Goal: Find specific page/section: Find specific page/section

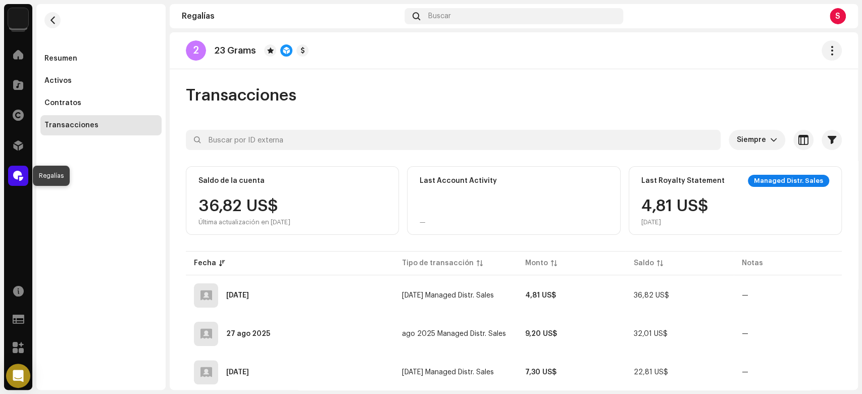
click at [13, 170] on div at bounding box center [18, 176] width 20 height 20
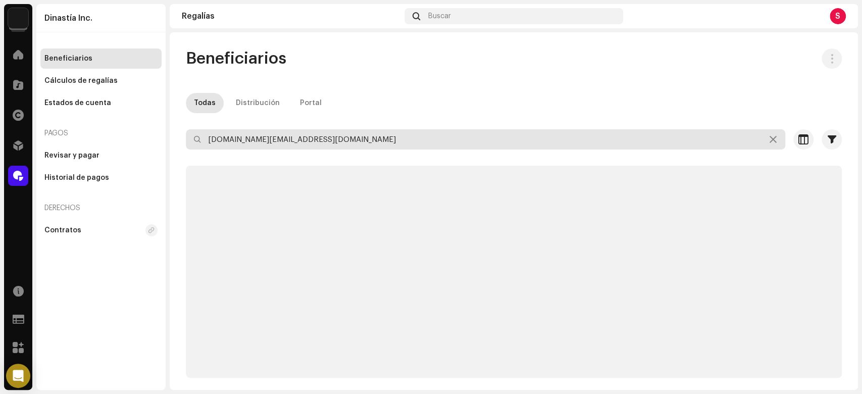
click at [265, 149] on input "[DOMAIN_NAME][EMAIL_ADDRESS][DOMAIN_NAME]" at bounding box center [485, 139] width 599 height 20
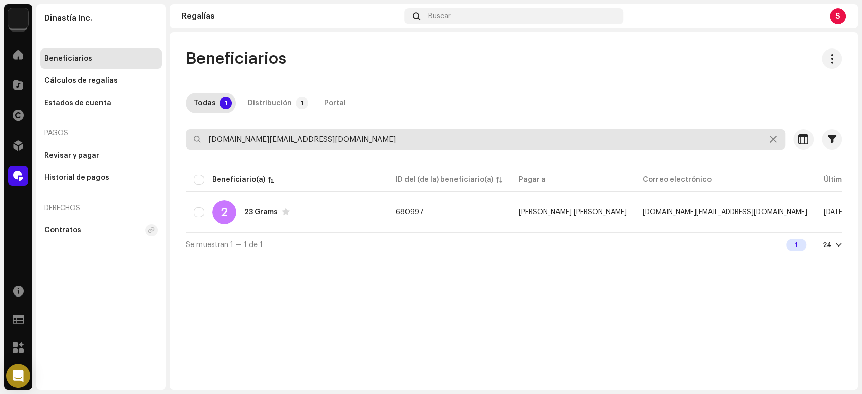
paste input "dosmilsiempre2000"
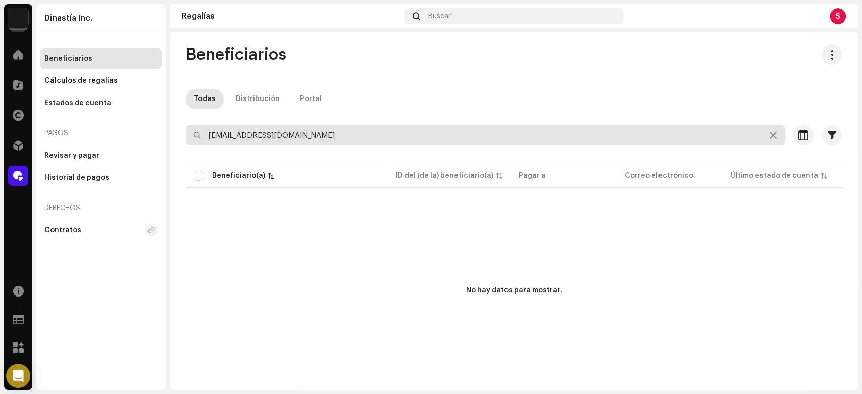
scroll to position [5, 0]
click at [208, 135] on input "[EMAIL_ADDRESS][DOMAIN_NAME]" at bounding box center [485, 134] width 599 height 20
type input "[EMAIL_ADDRESS][DOMAIN_NAME]"
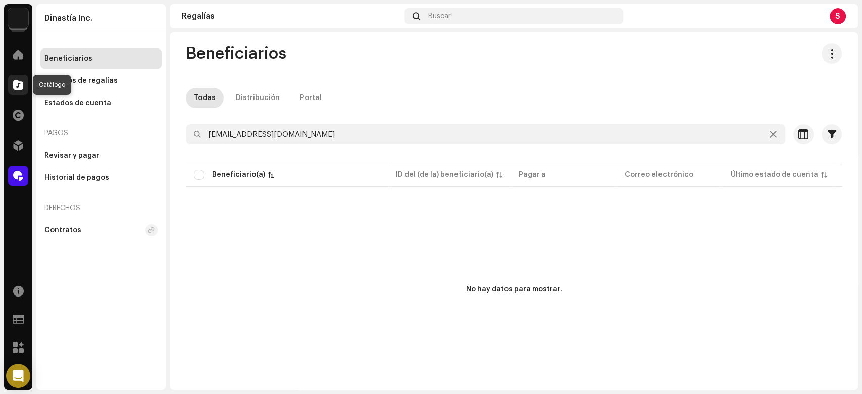
click at [20, 82] on span at bounding box center [18, 85] width 10 height 8
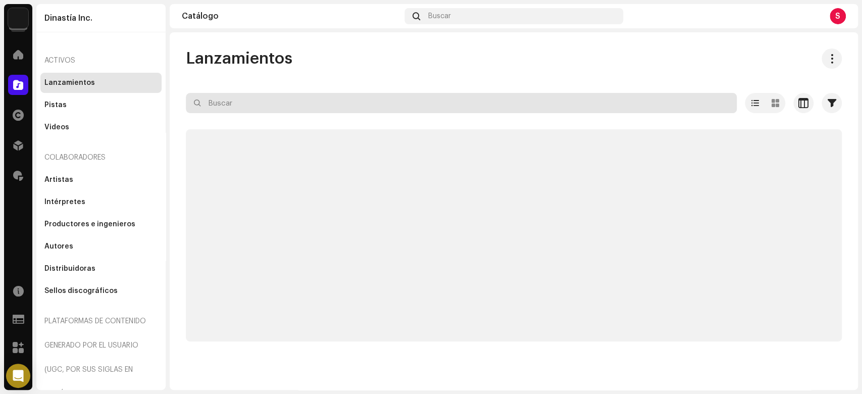
click at [299, 103] on input "text" at bounding box center [461, 103] width 551 height 20
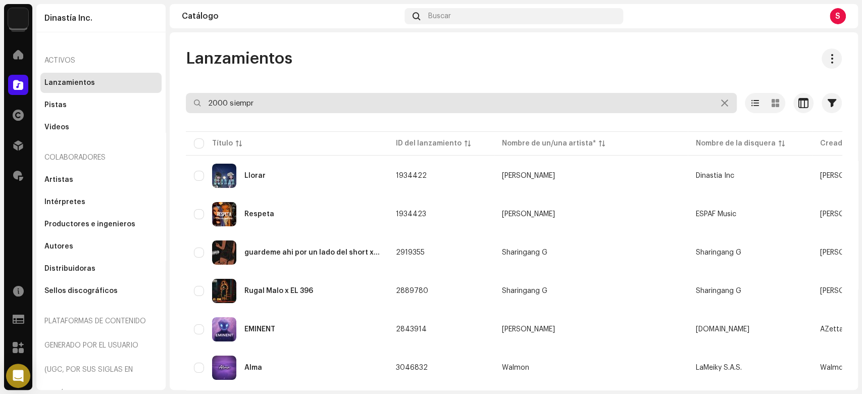
type input "2000 siempre"
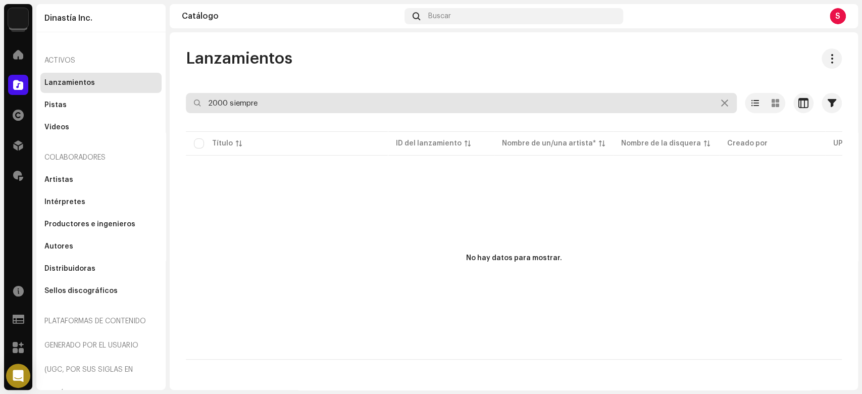
drag, startPoint x: 125, startPoint y: 135, endPoint x: 61, endPoint y: 141, distance: 64.4
click at [61, 141] on div "Dinastía Inc. Inicio Catálogo Derechos Distribución Regalías Recursos Formulari…" at bounding box center [431, 197] width 862 height 394
